Goal: Task Accomplishment & Management: Manage account settings

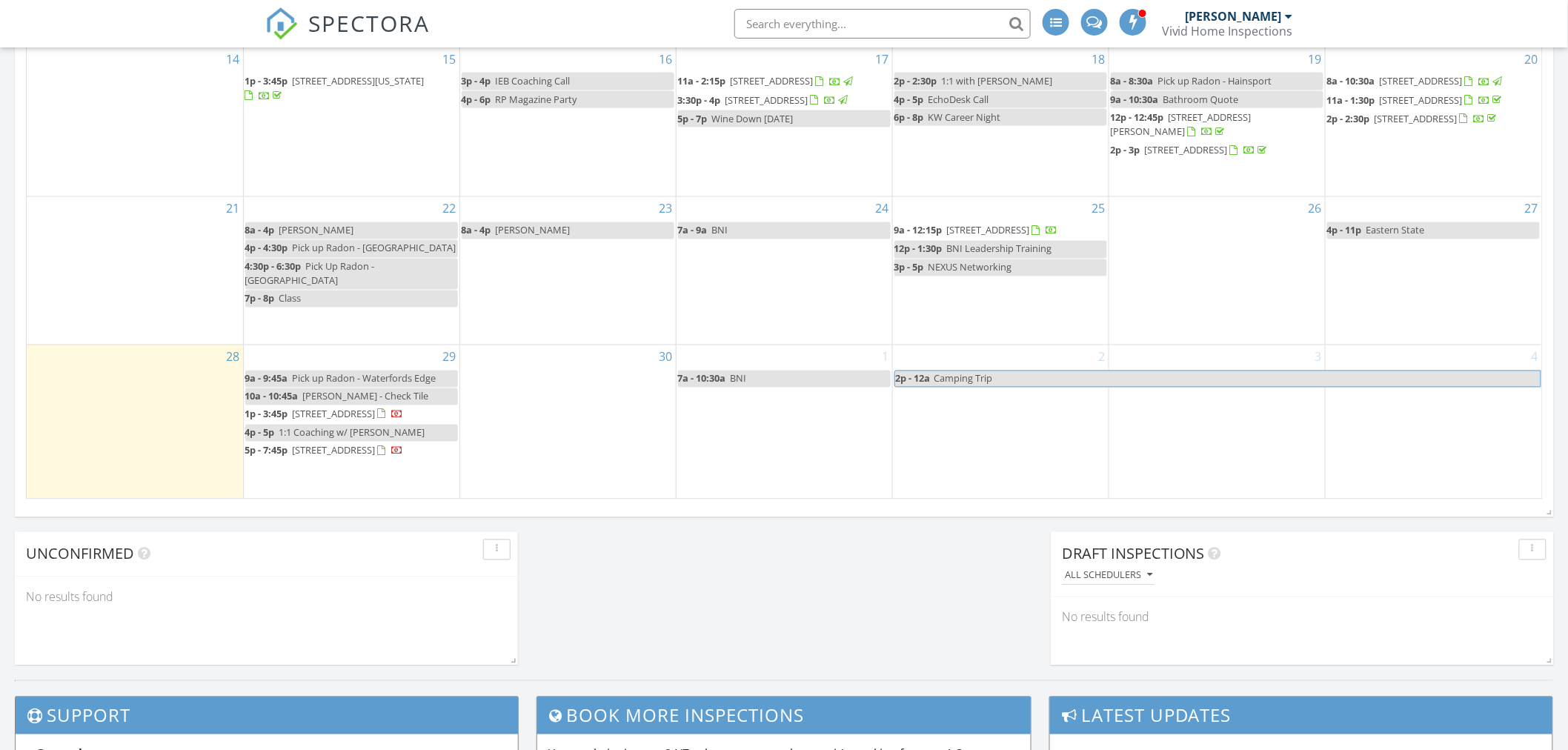
scroll to position [988, 0]
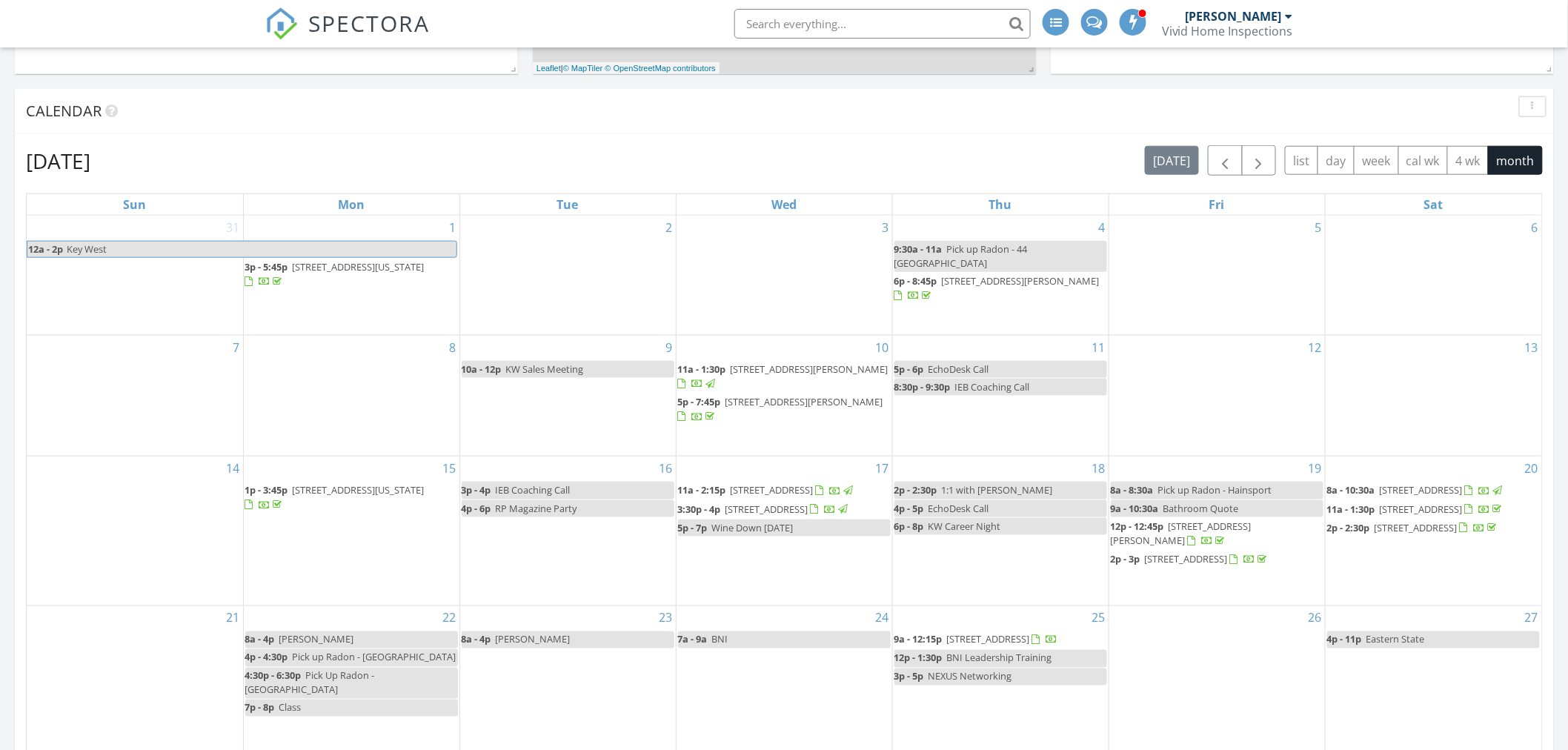
scroll to position [576, 0]
click at [1258, 157] on span "button" at bounding box center [1259, 163] width 18 height 18
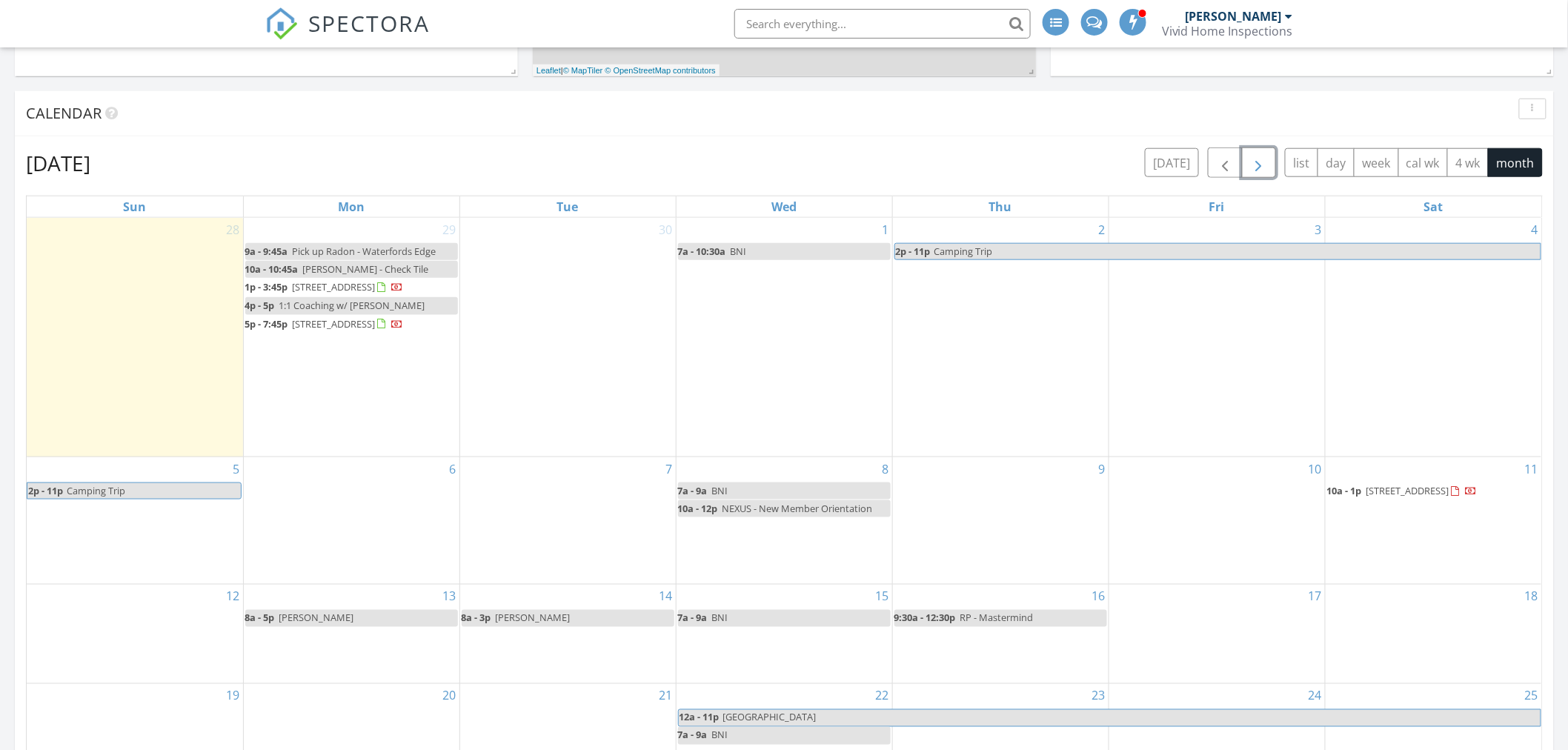
click at [1394, 498] on span "100 Cambridge Ave, Evesham 08053" at bounding box center [1408, 491] width 83 height 14
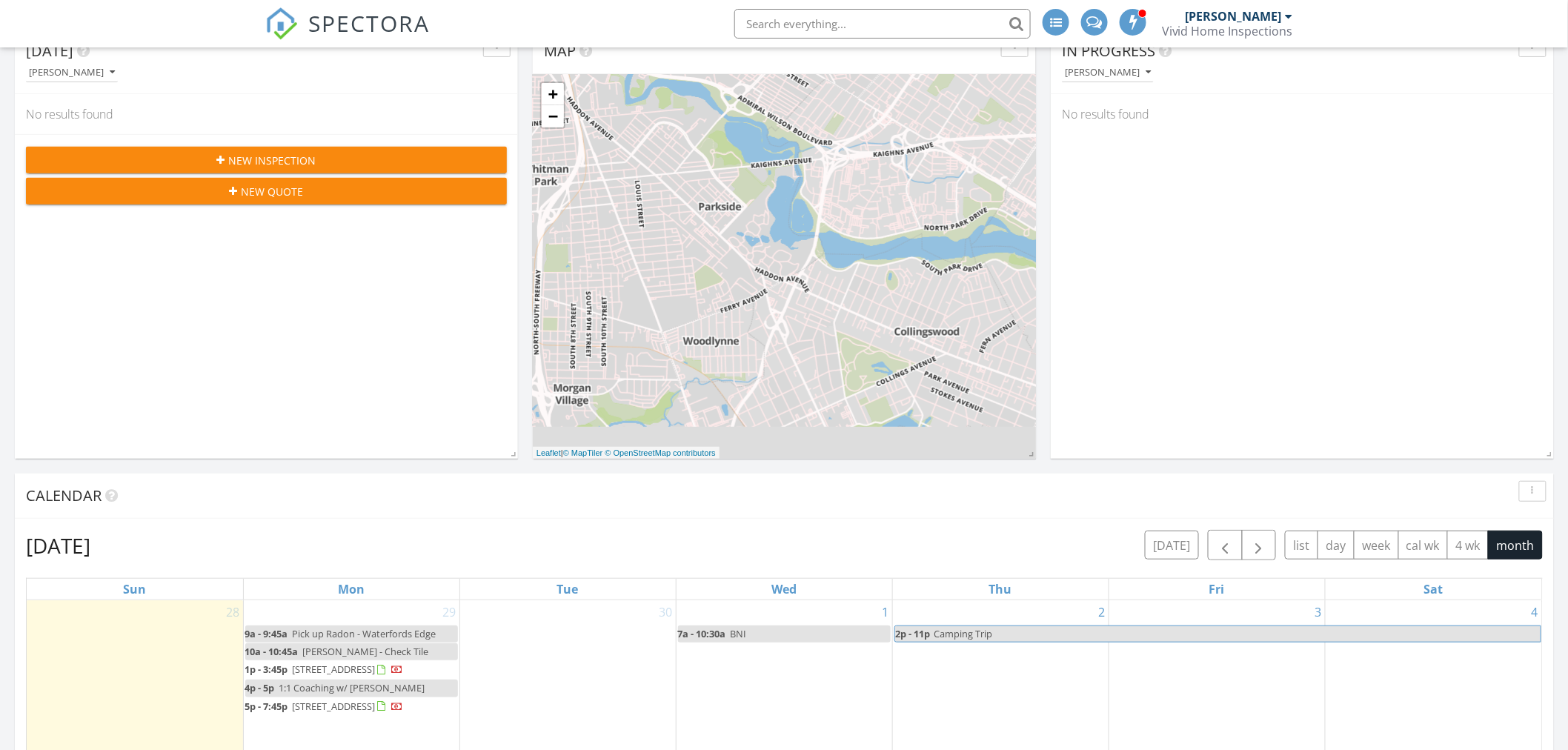
scroll to position [0, 0]
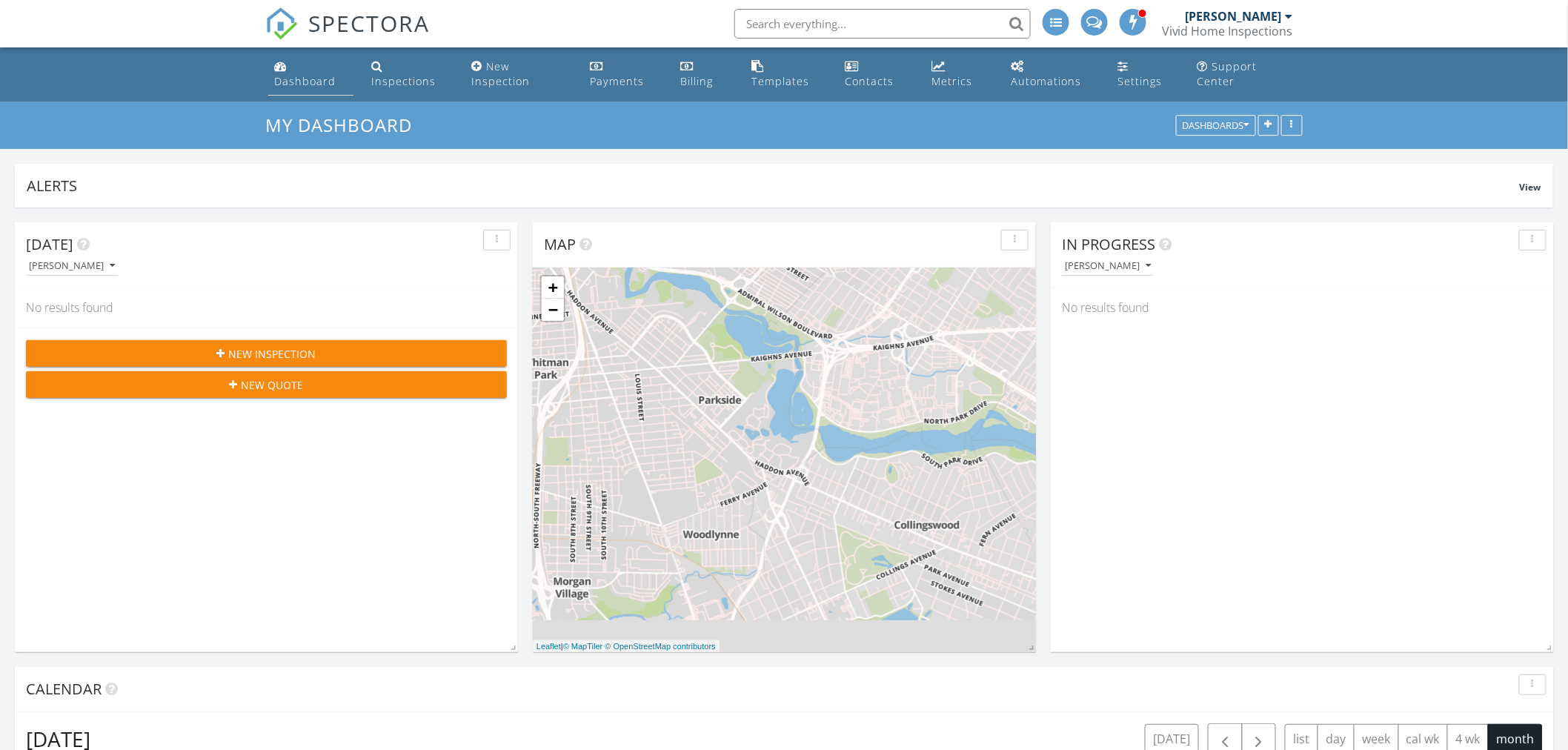
click at [310, 70] on link "Dashboard" at bounding box center [310, 74] width 85 height 42
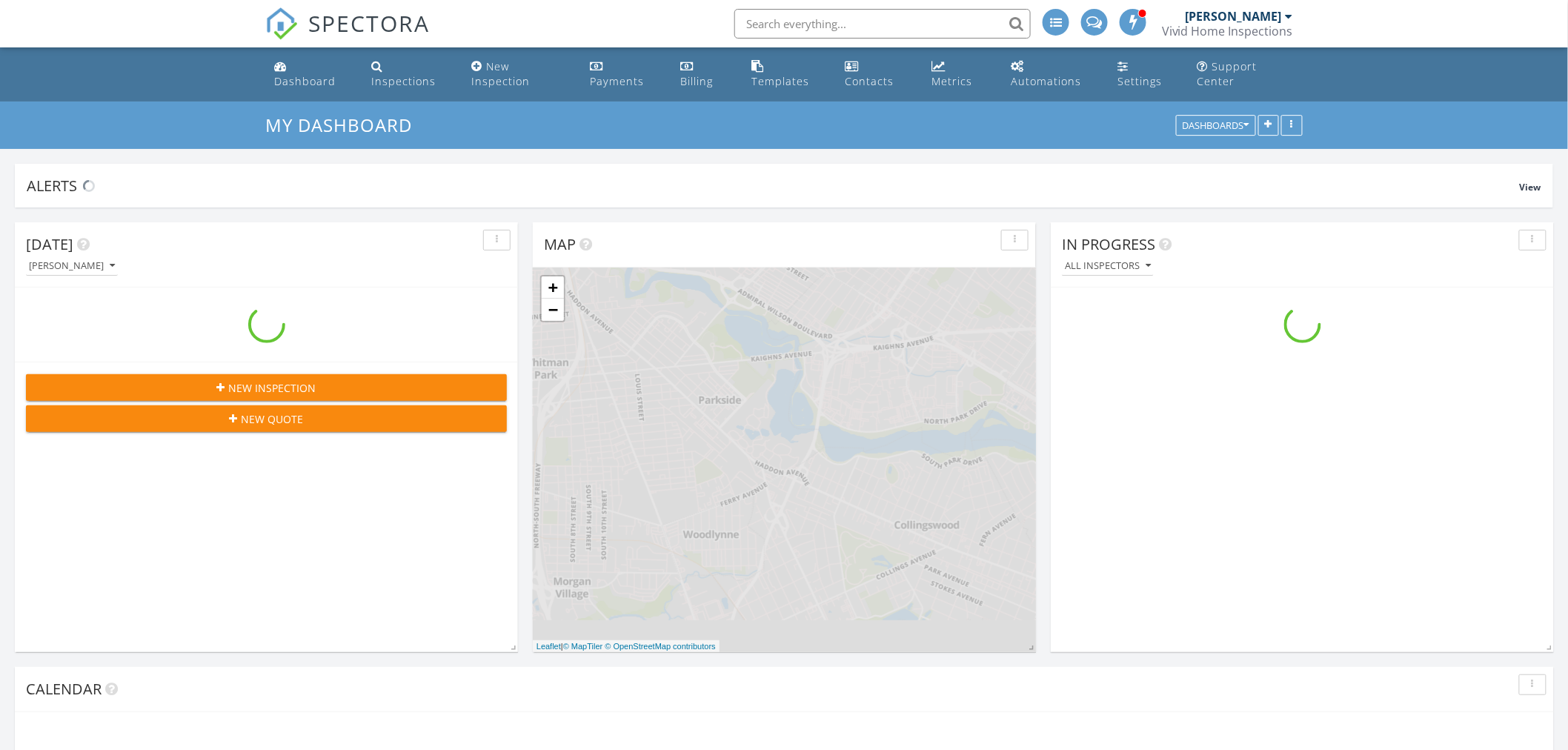
scroll to position [1486, 1594]
